Goal: Task Accomplishment & Management: Complete application form

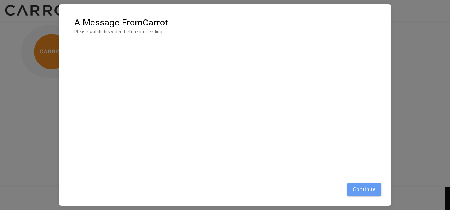
click at [365, 192] on button "Continue" at bounding box center [364, 189] width 34 height 13
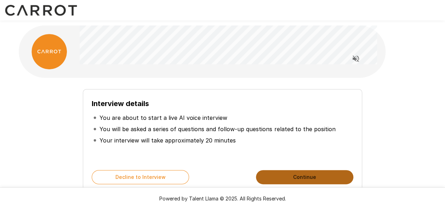
click at [300, 178] on button "Continue" at bounding box center [304, 177] width 97 height 14
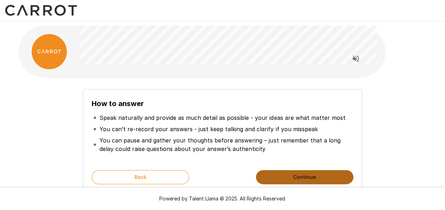
click at [300, 178] on button "Continue" at bounding box center [304, 177] width 97 height 14
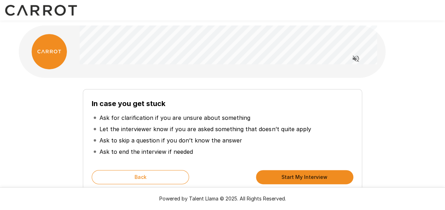
click at [300, 178] on button "Start My Interview" at bounding box center [304, 177] width 97 height 14
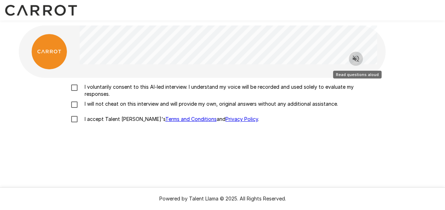
click at [356, 58] on icon "Read questions aloud" at bounding box center [356, 59] width 8 height 8
click at [376, 71] on div at bounding box center [233, 51] width 306 height 52
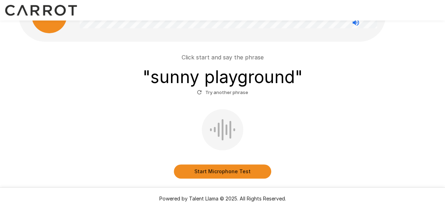
scroll to position [36, 0]
click at [221, 171] on button "Start Microphone Test" at bounding box center [222, 171] width 97 height 14
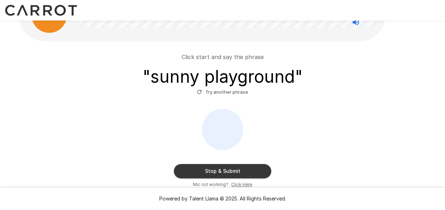
click at [221, 171] on button "Stop & Submit" at bounding box center [222, 171] width 97 height 14
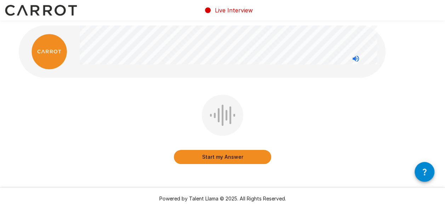
drag, startPoint x: 221, startPoint y: 171, endPoint x: 212, endPoint y: 154, distance: 19.0
click at [212, 154] on div "Start my Answer" at bounding box center [223, 135] width 408 height 80
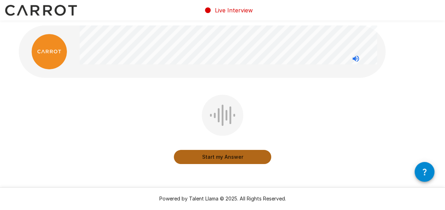
click at [212, 154] on button "Start my Answer" at bounding box center [222, 157] width 97 height 14
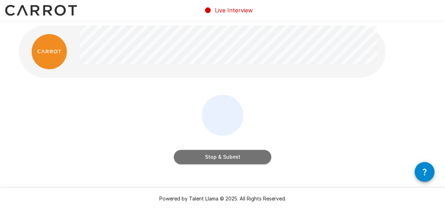
click at [212, 154] on button "Stop & Submit" at bounding box center [222, 157] width 97 height 14
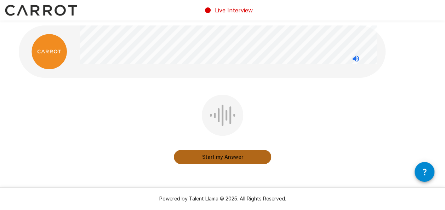
click at [211, 157] on button "Start my Answer" at bounding box center [222, 157] width 97 height 14
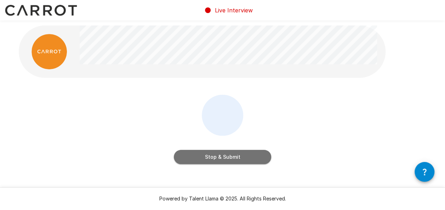
click at [211, 157] on button "Stop & Submit" at bounding box center [222, 157] width 97 height 14
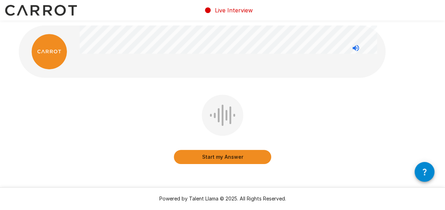
click at [211, 158] on button "Start my Answer" at bounding box center [222, 157] width 97 height 14
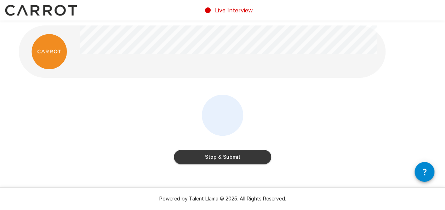
click at [211, 158] on button "Stop & Submit" at bounding box center [222, 157] width 97 height 14
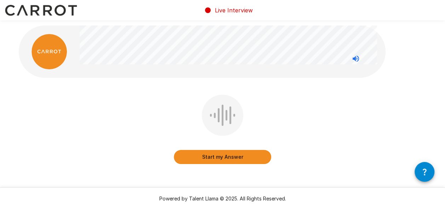
click at [211, 158] on button "Start my Answer" at bounding box center [222, 157] width 97 height 14
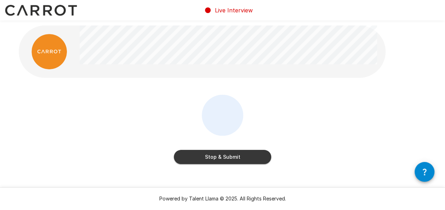
click at [211, 158] on button "Stop & Submit" at bounding box center [222, 157] width 97 height 14
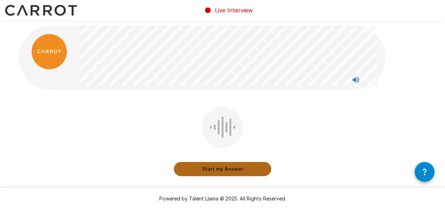
click at [237, 172] on button "Start my Answer" at bounding box center [222, 169] width 97 height 14
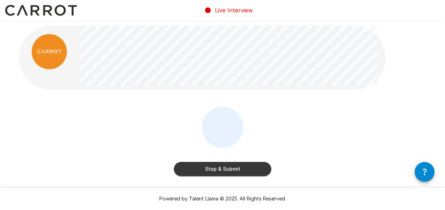
click at [223, 169] on button "Stop & Submit" at bounding box center [222, 169] width 97 height 14
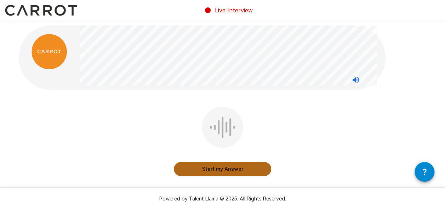
click at [223, 171] on button "Start my Answer" at bounding box center [222, 169] width 97 height 14
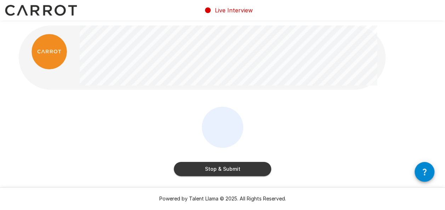
click at [223, 171] on button "Stop & Submit" at bounding box center [222, 169] width 97 height 14
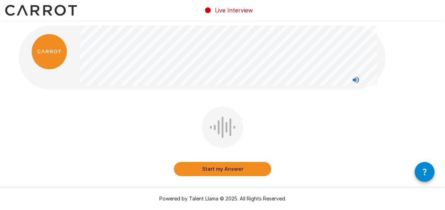
click at [222, 171] on button "Start my Answer" at bounding box center [222, 169] width 97 height 14
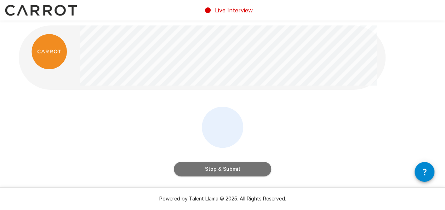
click at [222, 171] on button "Stop & Submit" at bounding box center [222, 169] width 97 height 14
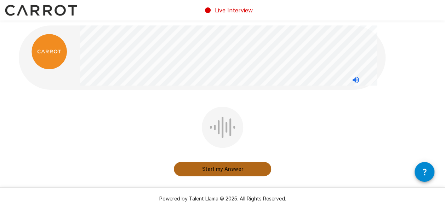
click at [213, 172] on button "Start my Answer" at bounding box center [222, 169] width 97 height 14
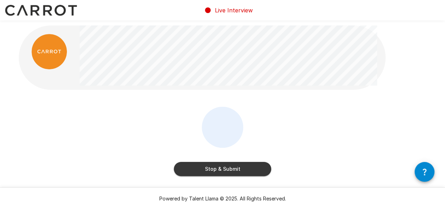
click at [213, 172] on button "Stop & Submit" at bounding box center [222, 169] width 97 height 14
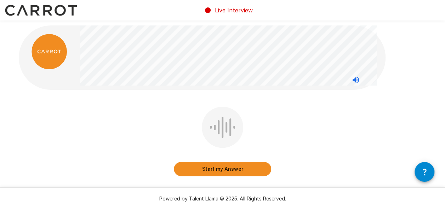
click at [214, 172] on button "Start my Answer" at bounding box center [222, 169] width 97 height 14
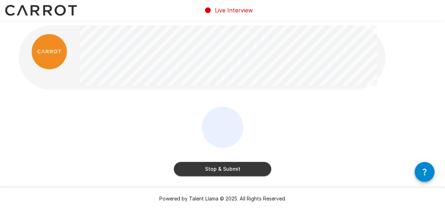
click at [214, 172] on button "Stop & Submit" at bounding box center [222, 169] width 97 height 14
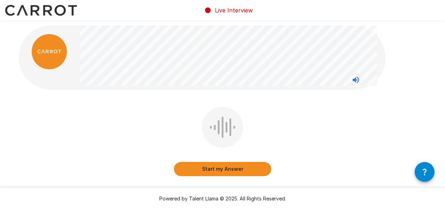
click at [214, 172] on button "Start my Answer" at bounding box center [222, 169] width 97 height 14
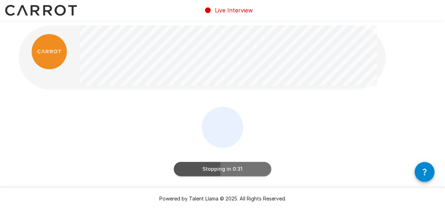
click at [214, 172] on button "Stopping in 0:31" at bounding box center [222, 169] width 97 height 14
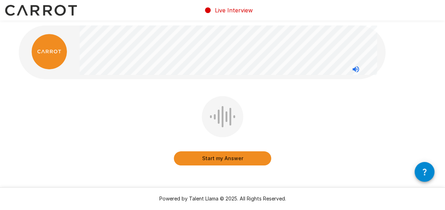
click at [216, 156] on button "Start my Answer" at bounding box center [222, 159] width 97 height 14
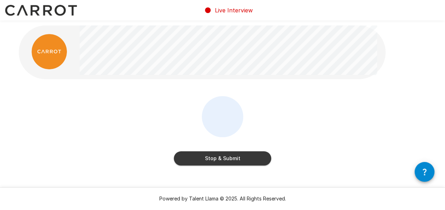
click at [216, 156] on button "Stop & Submit" at bounding box center [222, 159] width 97 height 14
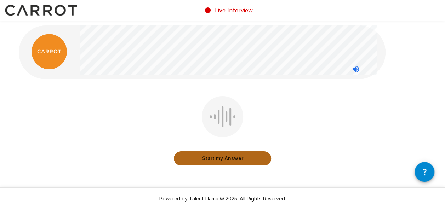
click at [218, 159] on button "Start my Answer" at bounding box center [222, 159] width 97 height 14
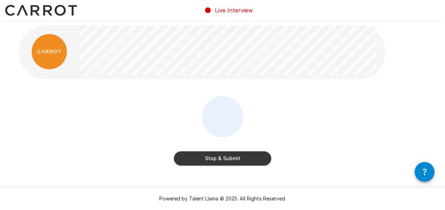
click at [218, 159] on button "Stop & Submit" at bounding box center [222, 159] width 97 height 14
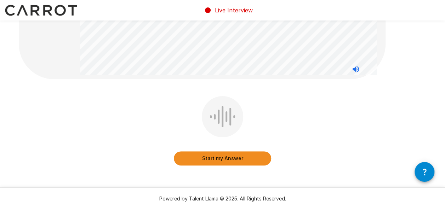
scroll to position [128, 0]
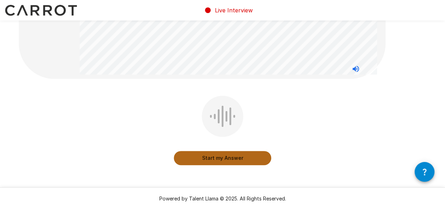
click at [226, 157] on button "Start my Answer" at bounding box center [222, 158] width 97 height 14
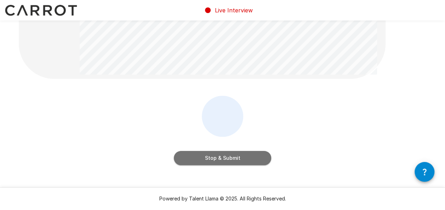
click at [226, 157] on button "Stop & Submit" at bounding box center [222, 158] width 97 height 14
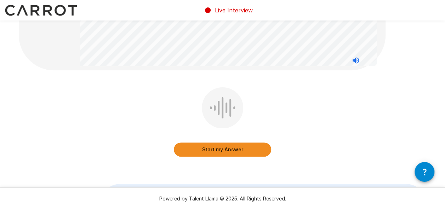
scroll to position [119, 0]
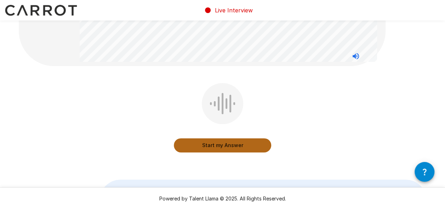
click at [220, 144] on button "Start my Answer" at bounding box center [222, 145] width 97 height 14
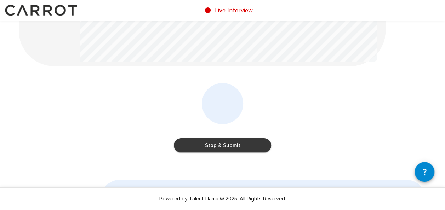
click at [220, 144] on button "Stop & Submit" at bounding box center [222, 145] width 97 height 14
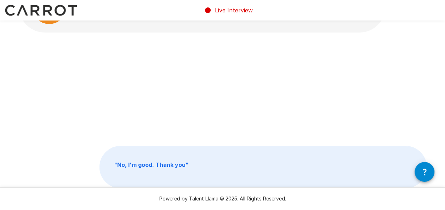
scroll to position [0, 0]
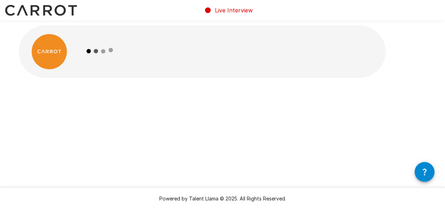
click at [220, 144] on div "" No, I'm good. Thank you "" at bounding box center [223, 135] width 408 height 80
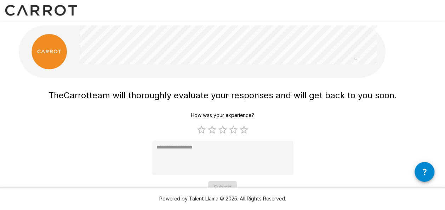
scroll to position [12, 0]
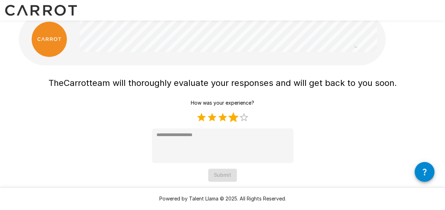
click at [235, 118] on label "4 Stars" at bounding box center [233, 117] width 11 height 11
click at [242, 118] on label "5 Stars" at bounding box center [244, 117] width 11 height 11
type textarea "*"
click at [223, 172] on button "Submit" at bounding box center [222, 175] width 29 height 13
